Goal: Obtain resource: Obtain resource

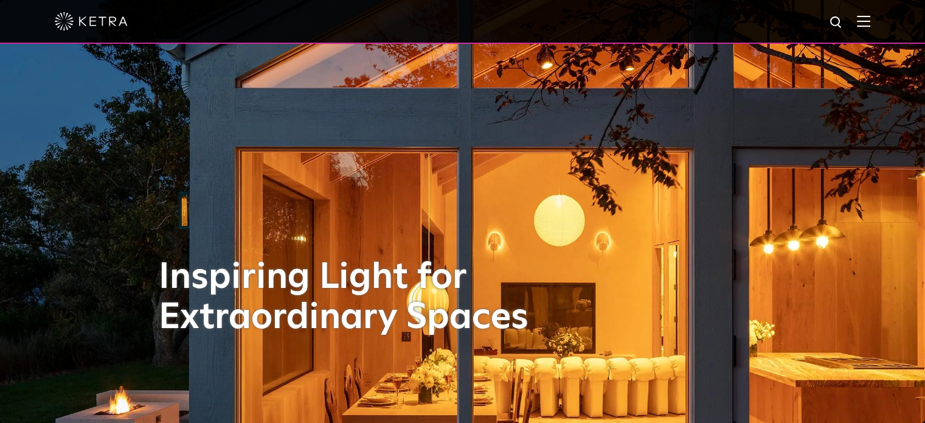
click at [871, 19] on img at bounding box center [863, 21] width 13 height 12
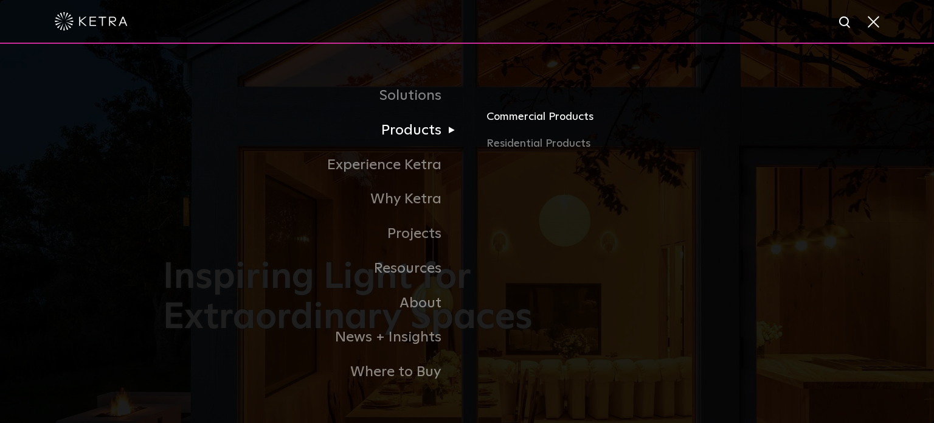
click at [501, 121] on link "Commercial Products" at bounding box center [629, 121] width 285 height 27
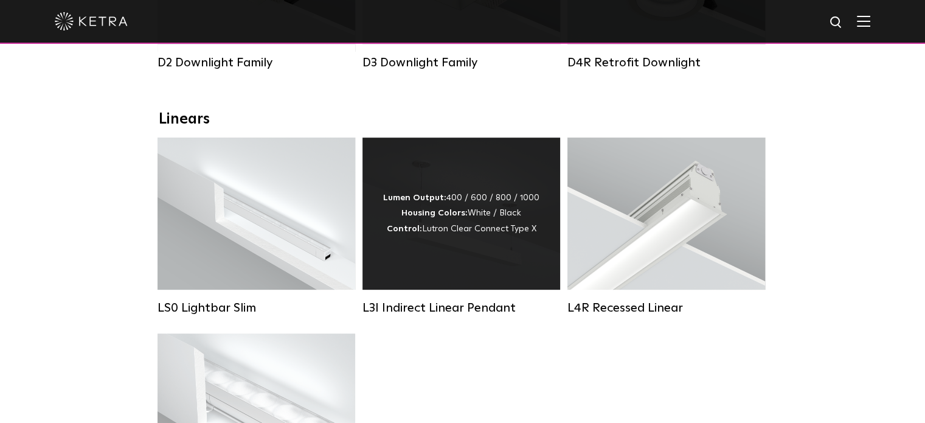
scroll to position [365, 0]
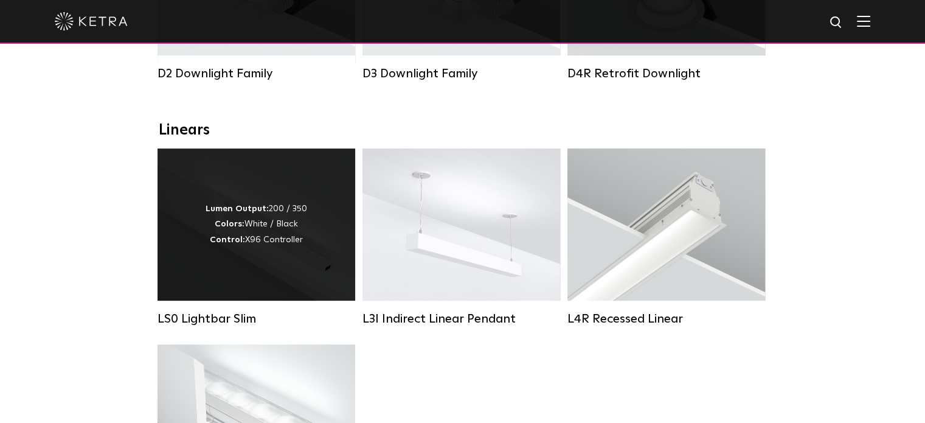
click at [237, 228] on strong "Colors:" at bounding box center [230, 224] width 30 height 9
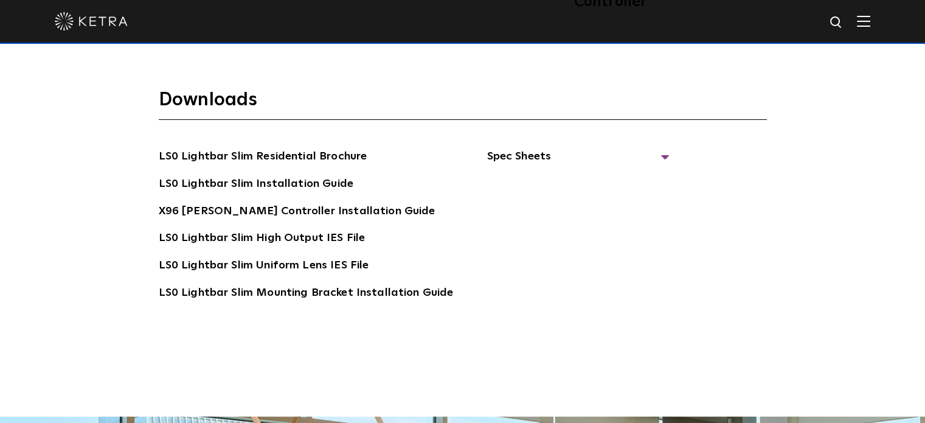
scroll to position [2129, 0]
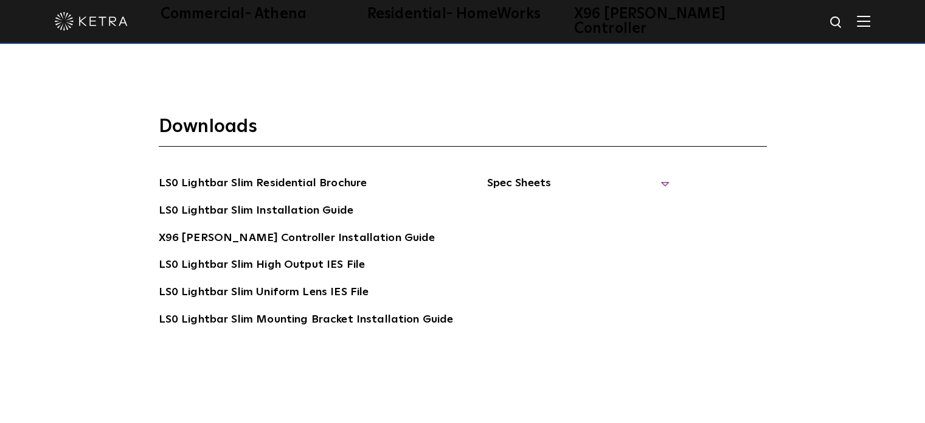
click at [657, 175] on span "Spec Sheets" at bounding box center [578, 188] width 183 height 27
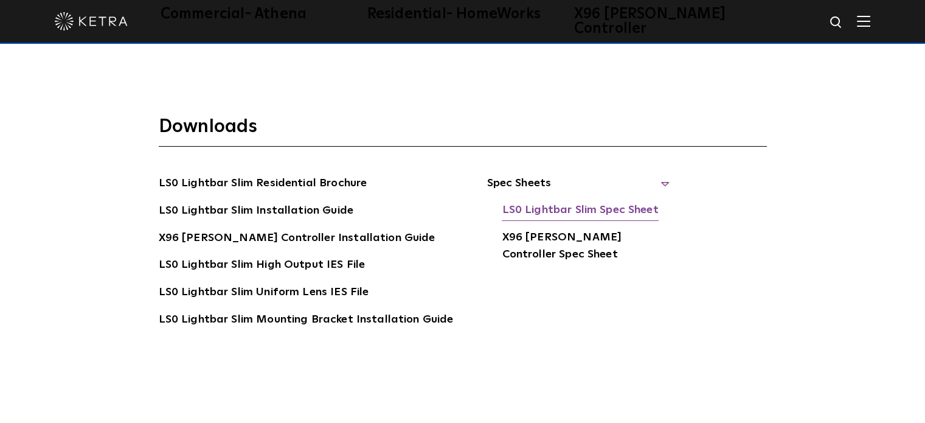
click at [573, 201] on link "LS0 Lightbar Slim Spec Sheet" at bounding box center [580, 210] width 156 height 19
